Goal: Task Accomplishment & Management: Use online tool/utility

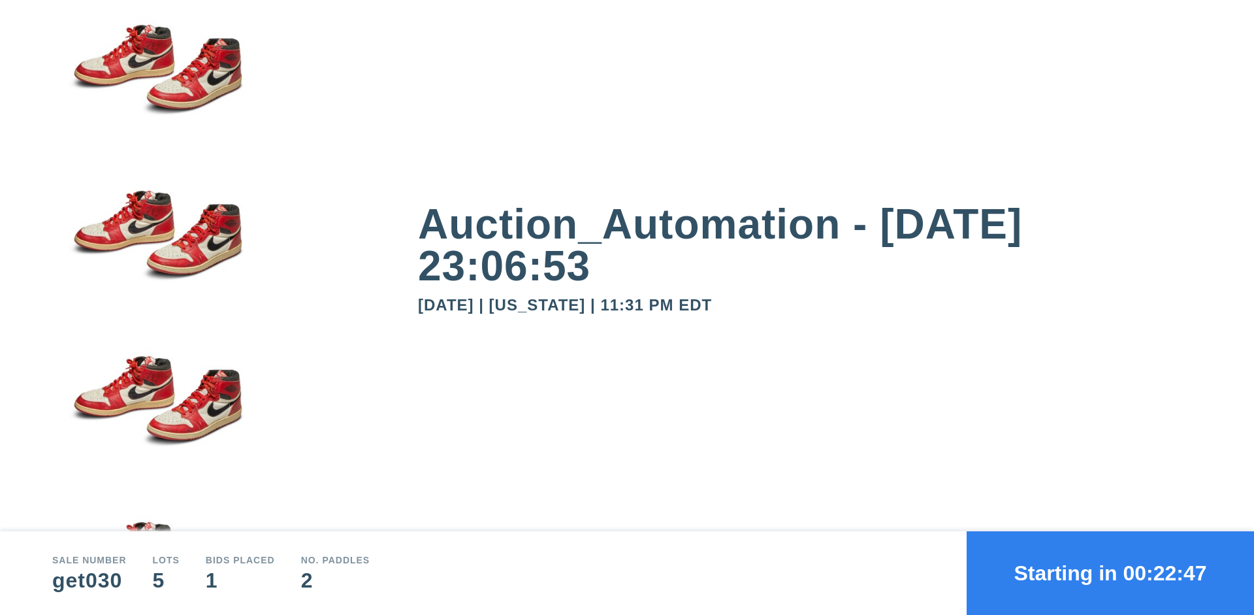
click at [1111, 573] on button "Starting in 00:22:47" at bounding box center [1110, 573] width 287 height 84
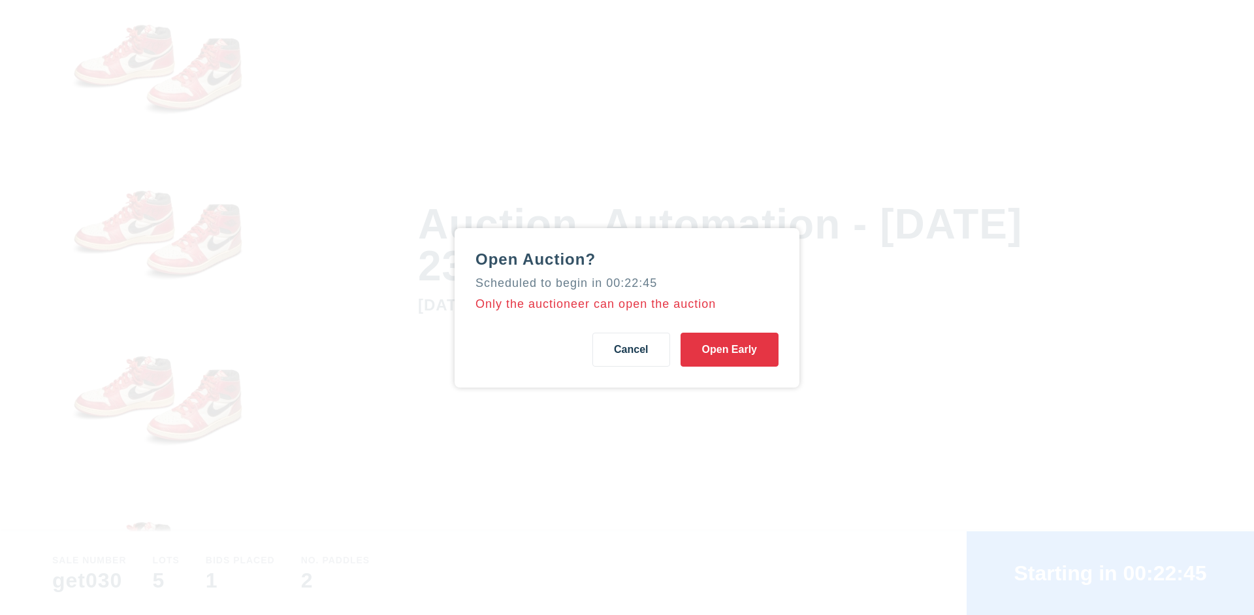
click at [730, 349] on button "Open Early" at bounding box center [730, 350] width 98 height 34
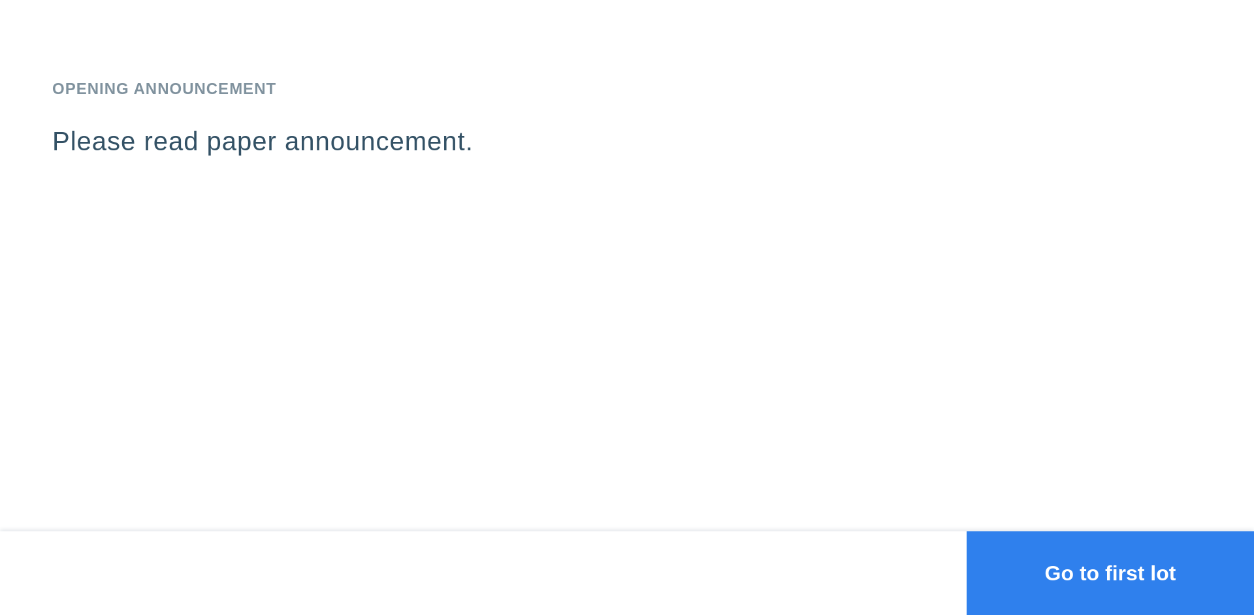
click at [1111, 573] on button "Go to first lot" at bounding box center [1110, 573] width 287 height 84
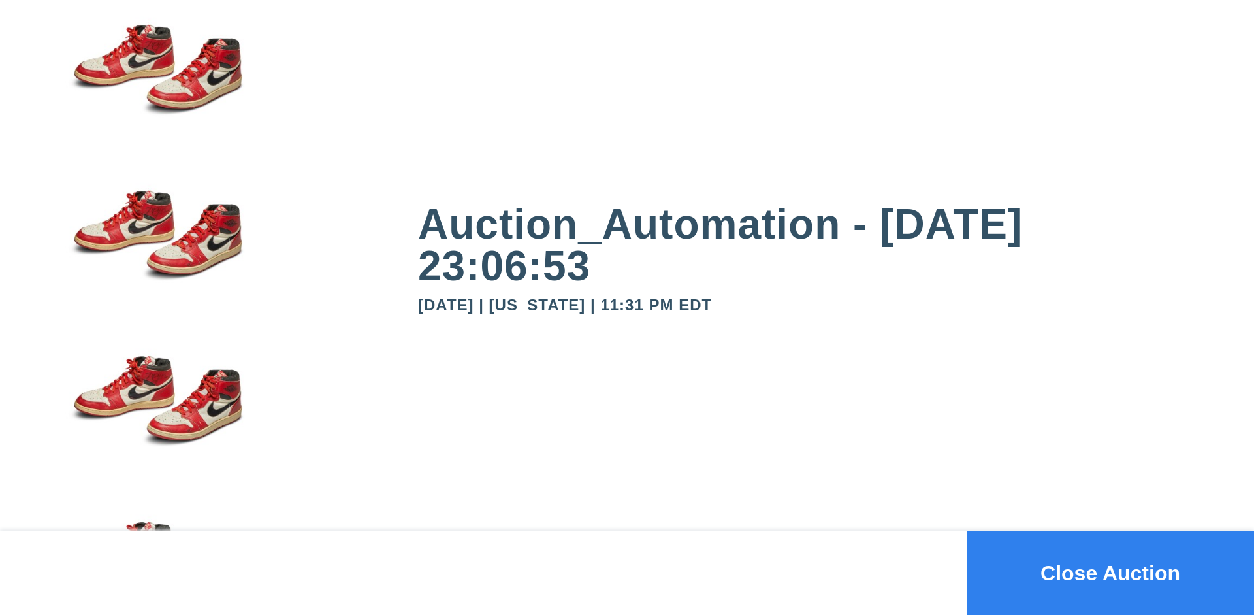
click at [1111, 573] on button "Close Auction" at bounding box center [1110, 573] width 287 height 84
